Goal: Communication & Community: Answer question/provide support

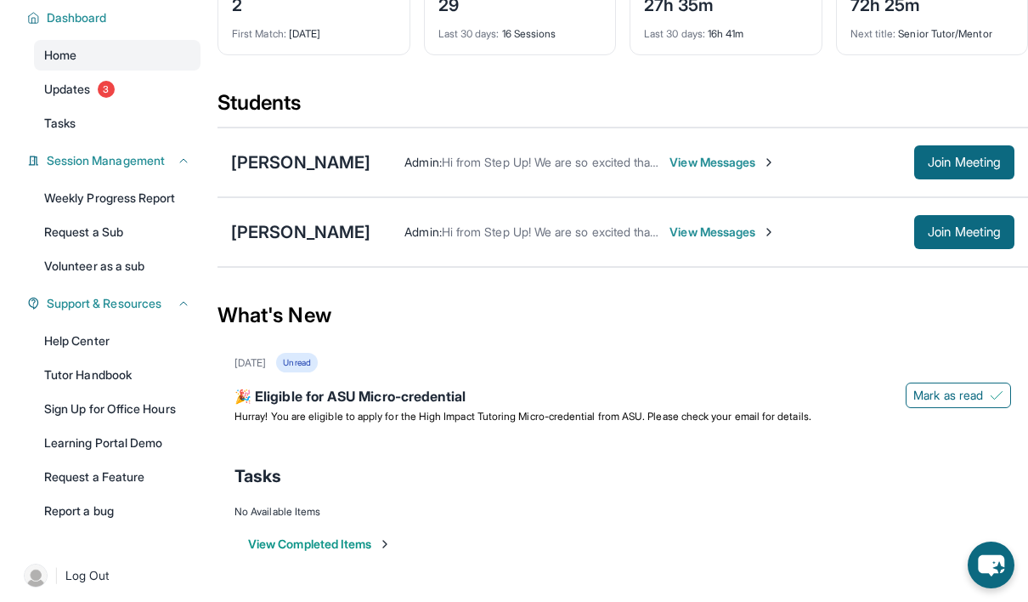
scroll to position [146, 0]
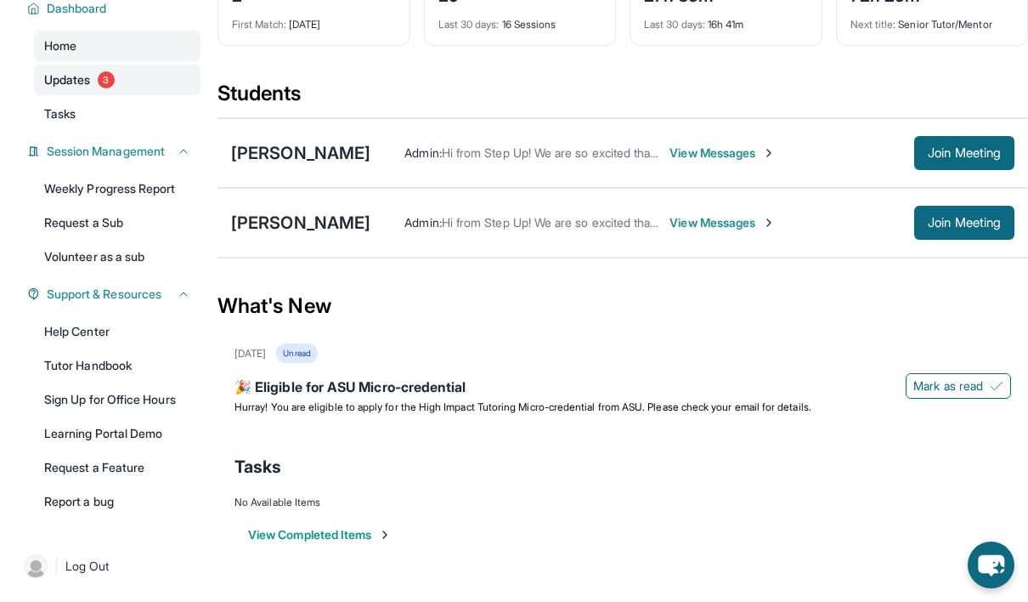
click at [52, 75] on span "Updates" at bounding box center [67, 79] width 47 height 17
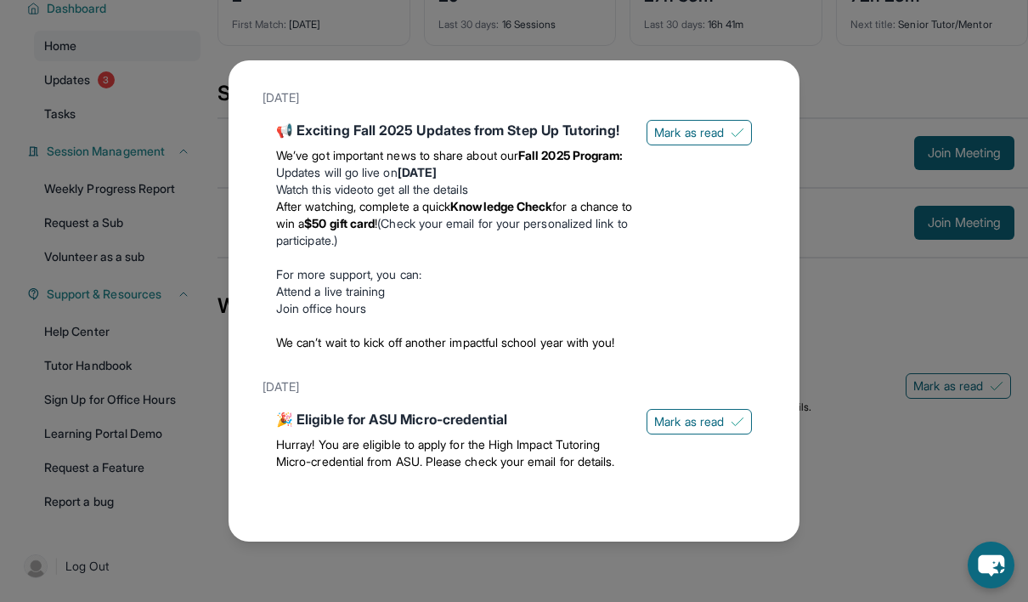
scroll to position [0, 0]
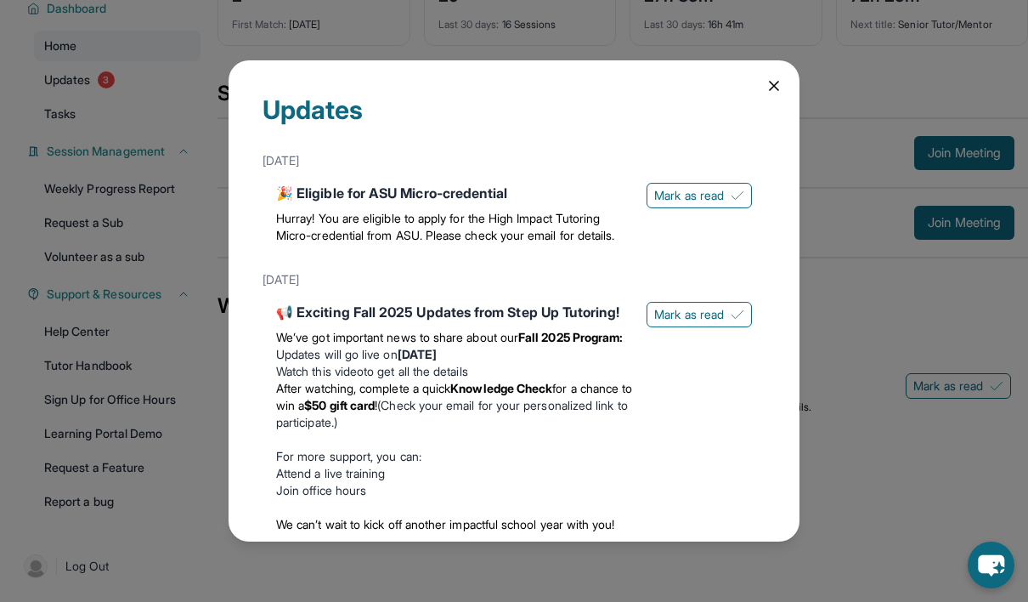
click at [770, 88] on icon at bounding box center [774, 86] width 8 height 8
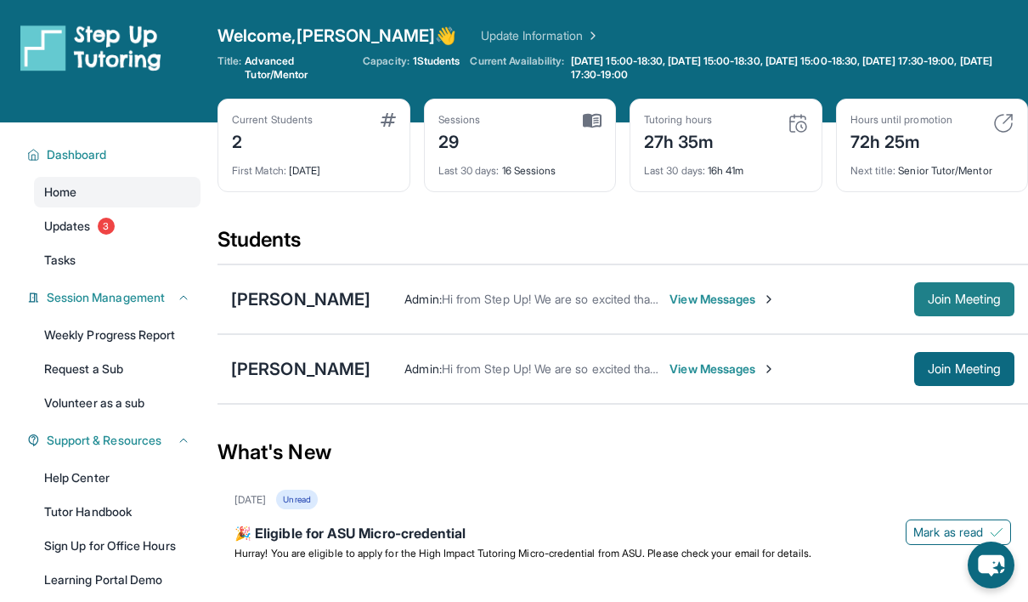
click at [941, 301] on span "Join Meeting" at bounding box center [964, 299] width 73 height 10
click at [288, 301] on div "[PERSON_NAME]" at bounding box center [300, 299] width 139 height 24
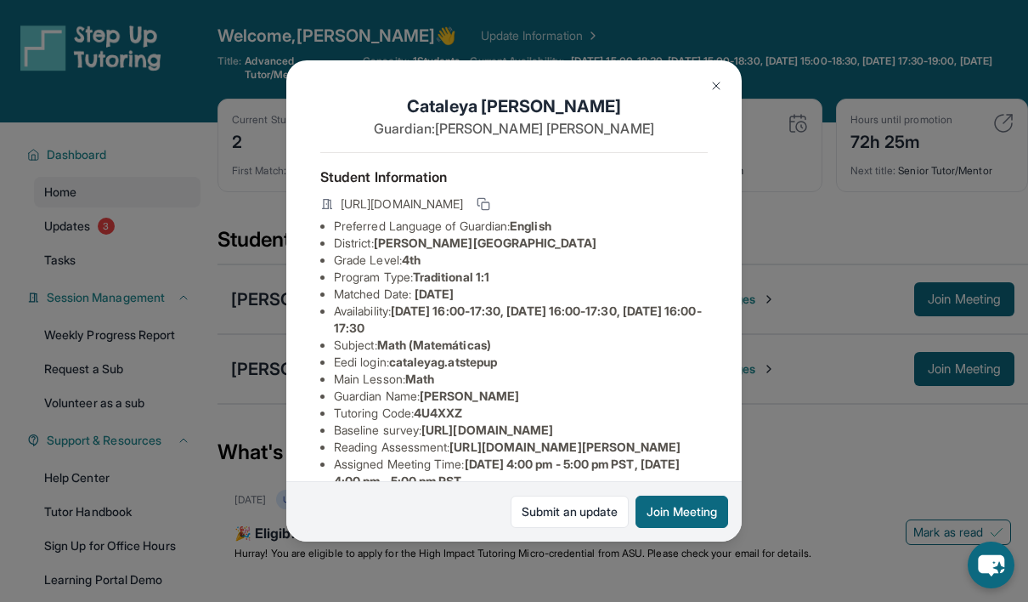
scroll to position [361, 0]
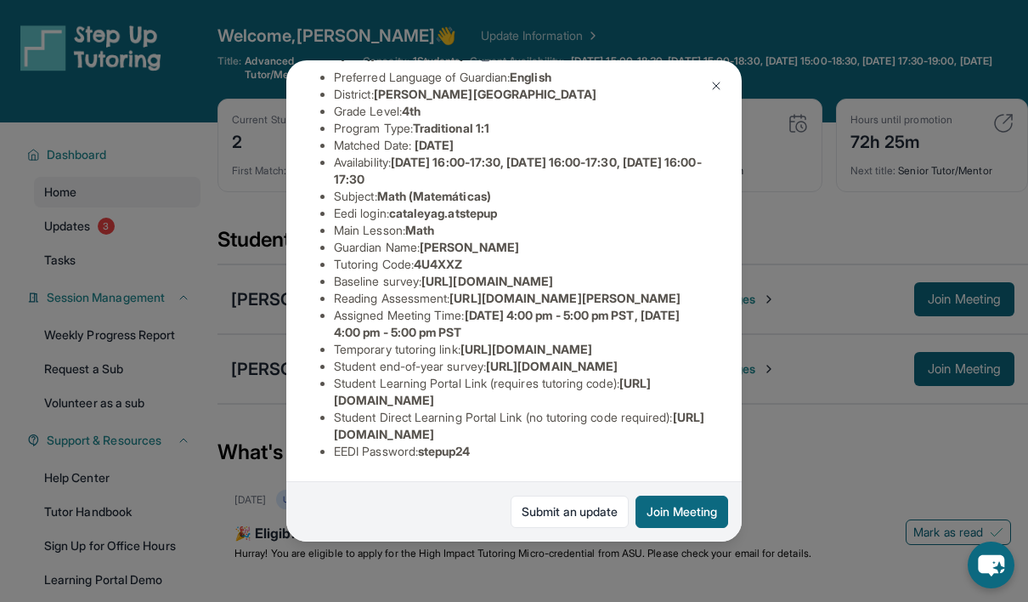
drag, startPoint x: 683, startPoint y: 420, endPoint x: 334, endPoint y: 414, distance: 348.5
click at [334, 414] on span "[URL][DOMAIN_NAME]" at bounding box center [519, 425] width 371 height 31
copy span "[URL][DOMAIN_NAME]"
click at [666, 563] on div "[PERSON_NAME] Guardian: [PERSON_NAME] Student Information [URL][DOMAIN_NAME] Pr…" at bounding box center [514, 301] width 1028 height 602
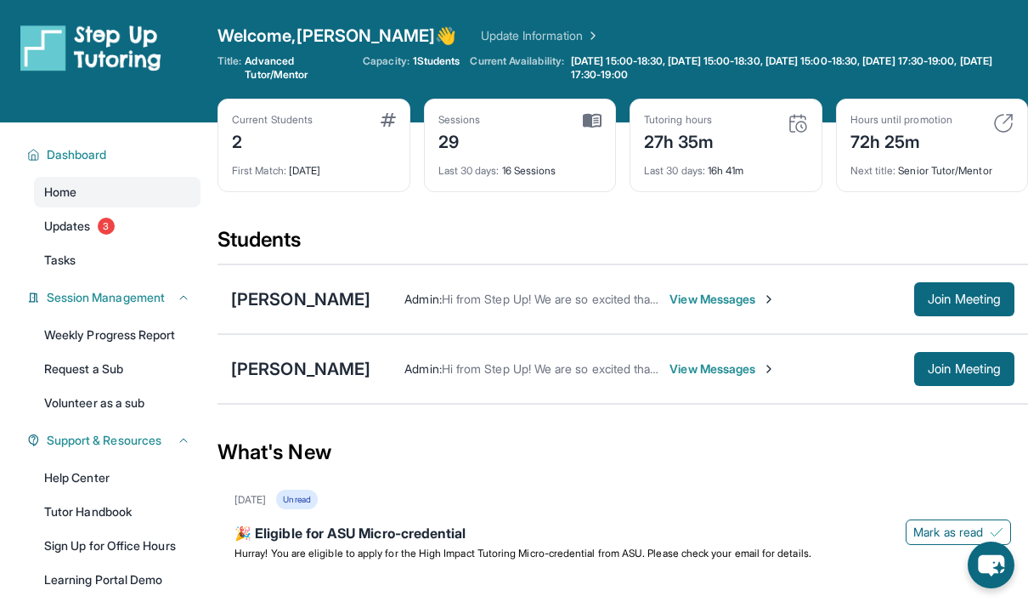
click at [732, 303] on span "View Messages" at bounding box center [723, 299] width 106 height 17
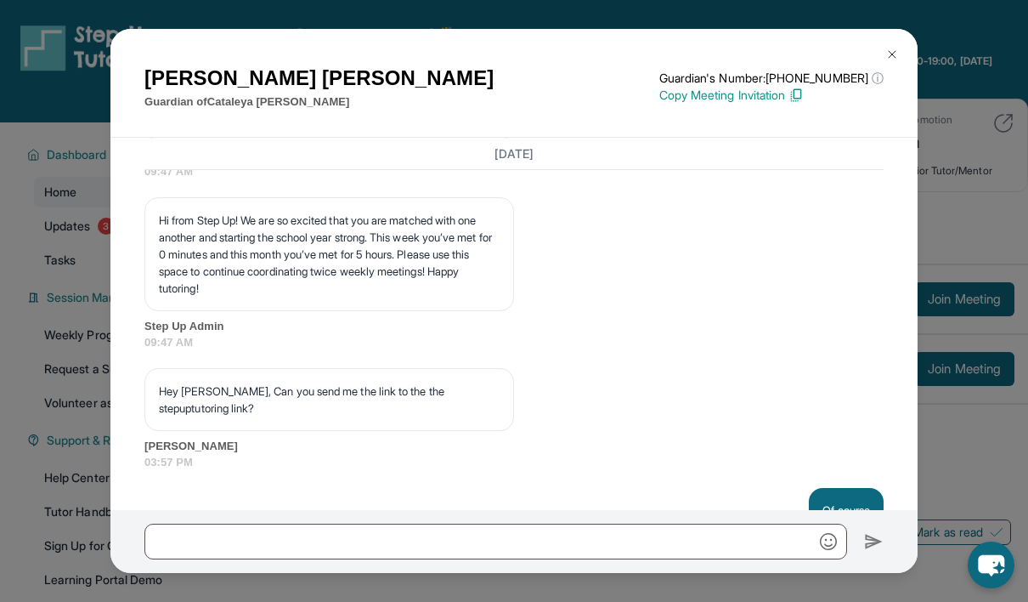
scroll to position [11816, 0]
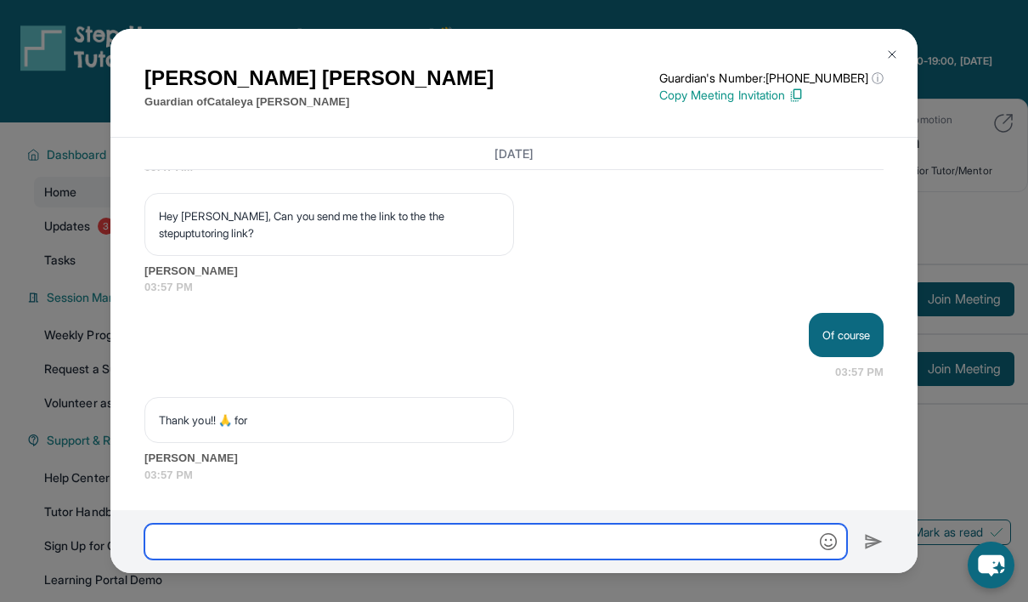
click at [512, 556] on input "text" at bounding box center [495, 542] width 703 height 36
paste input "**********"
type input "**********"
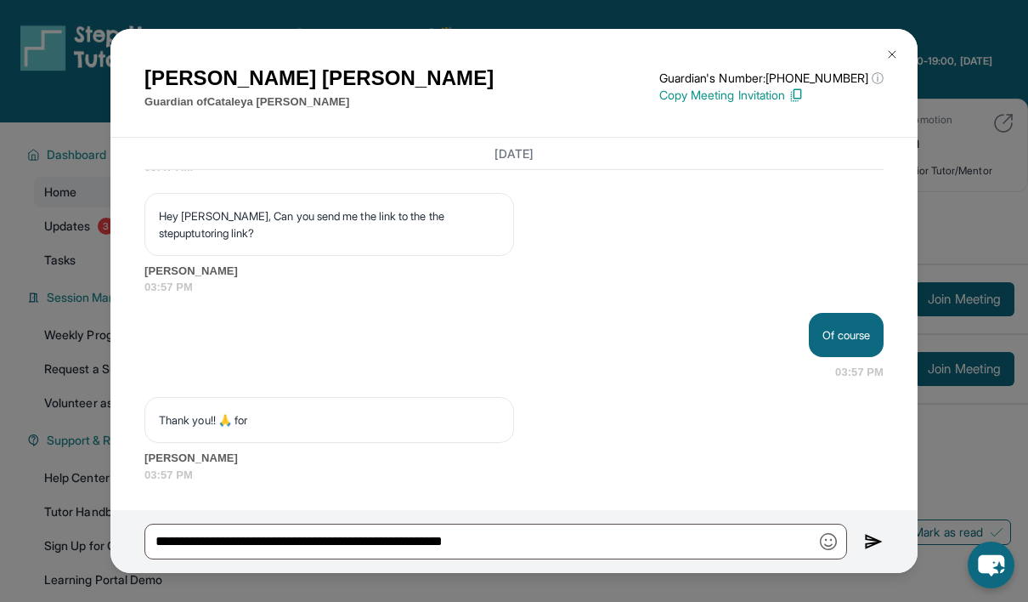
click at [876, 549] on img at bounding box center [874, 541] width 20 height 20
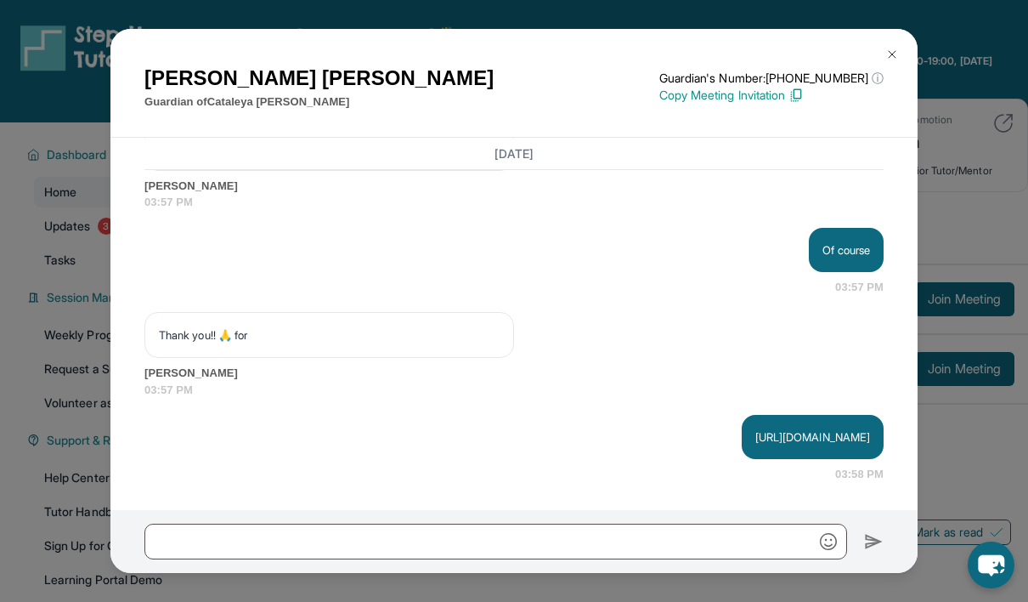
scroll to position [11901, 0]
click at [893, 53] on img at bounding box center [893, 55] width 14 height 14
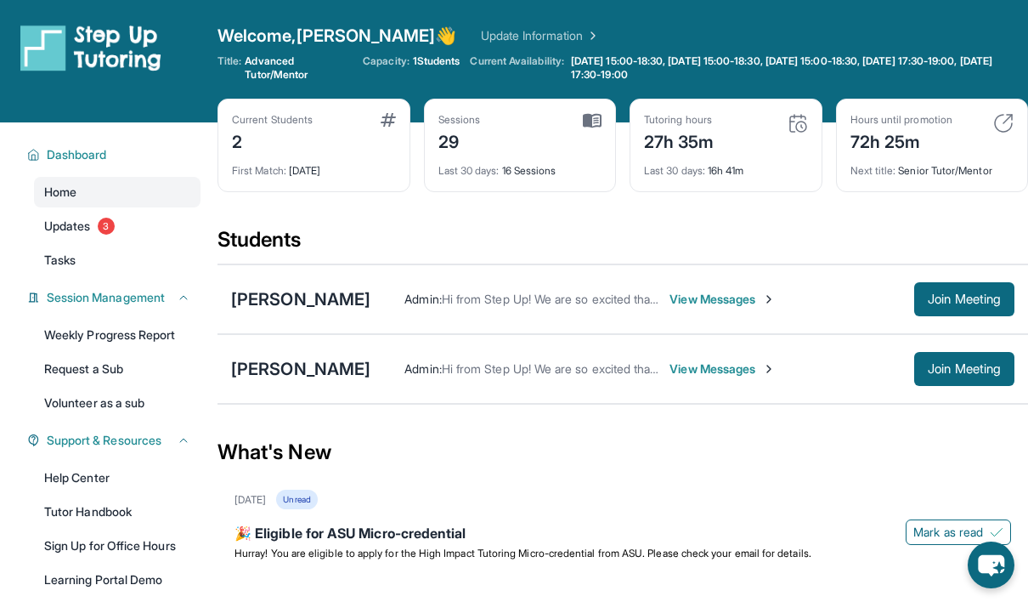
click at [705, 303] on span "View Messages" at bounding box center [723, 299] width 106 height 17
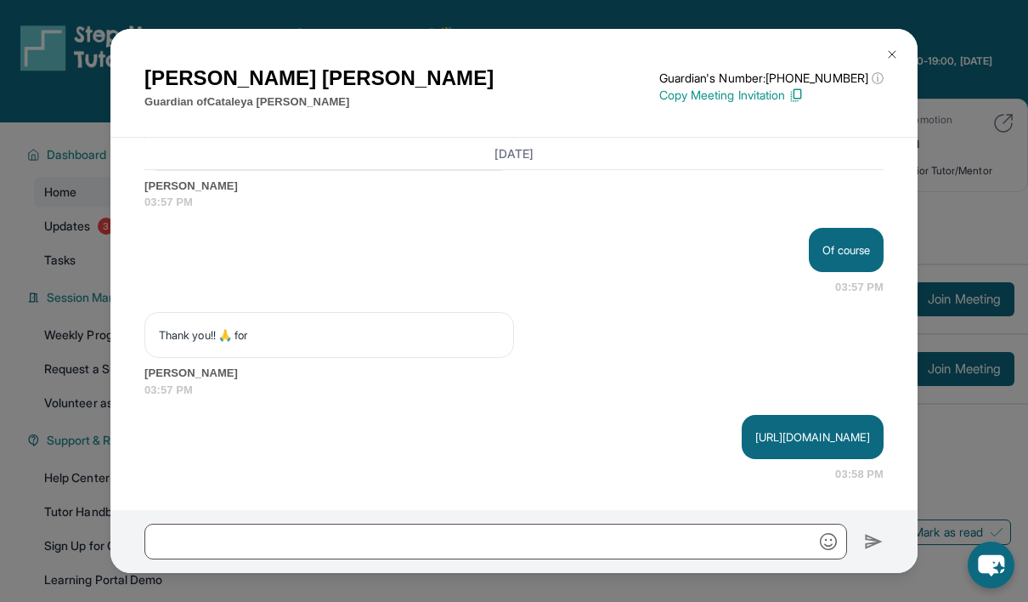
drag, startPoint x: 544, startPoint y: 433, endPoint x: 861, endPoint y: 445, distance: 317.3
click at [861, 445] on div "[URL][DOMAIN_NAME]" at bounding box center [813, 437] width 142 height 44
copy p "[URL][DOMAIN_NAME]"
